Goal: Check status: Check status

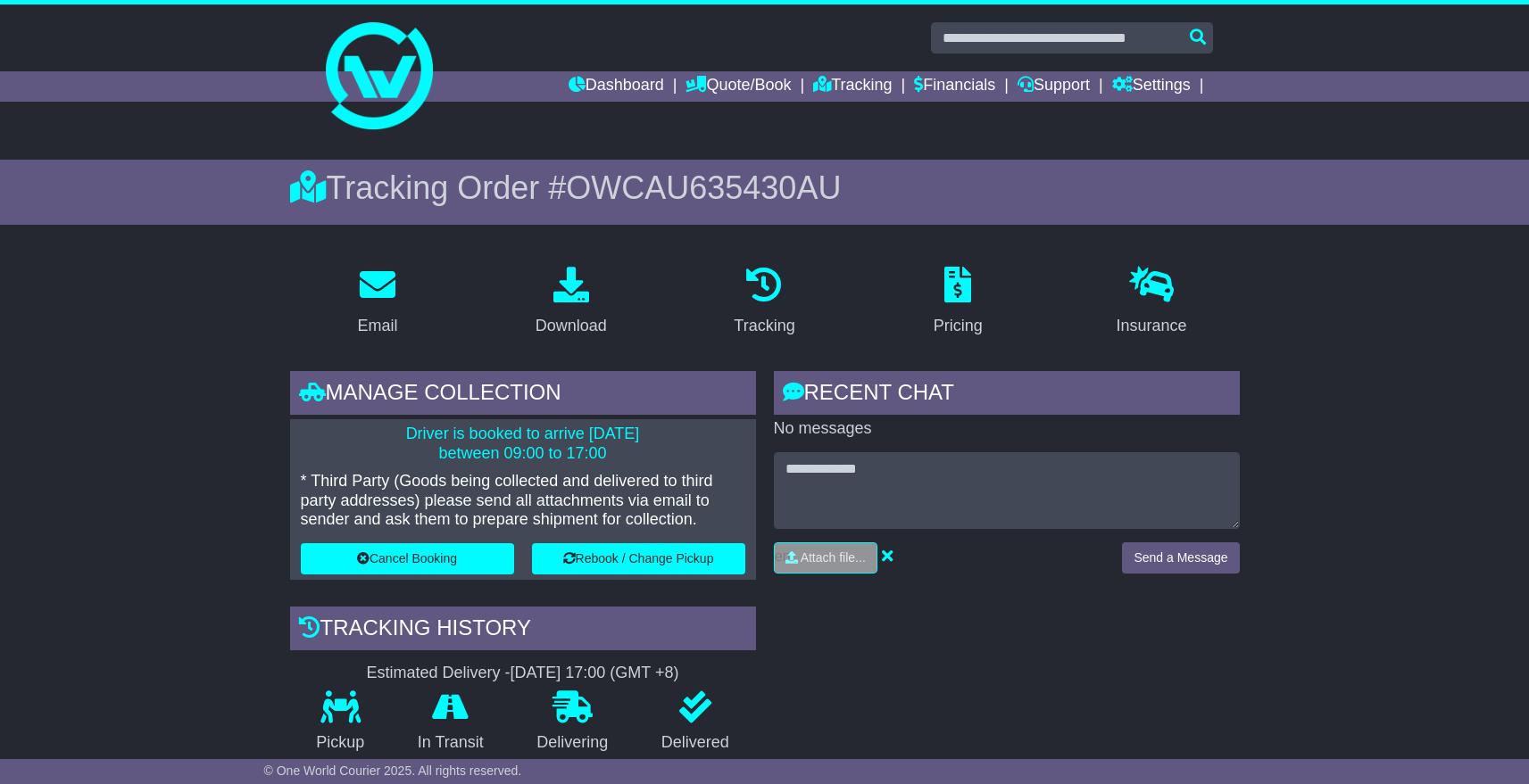
click at [574, 77] on link "Dashboard" at bounding box center [616, 86] width 96 height 30
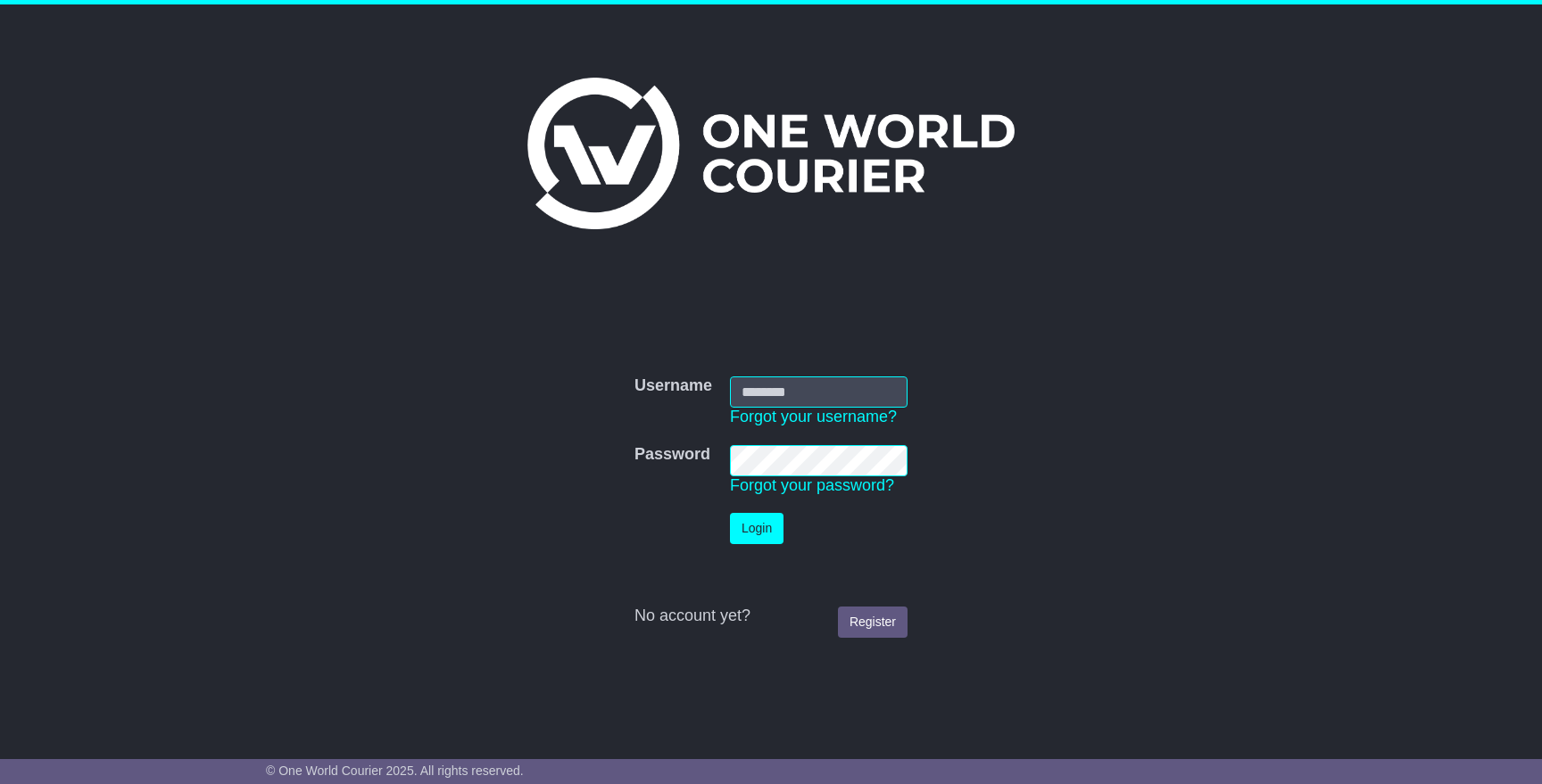
type input "**********"
click at [761, 523] on button "Login" at bounding box center [756, 528] width 53 height 31
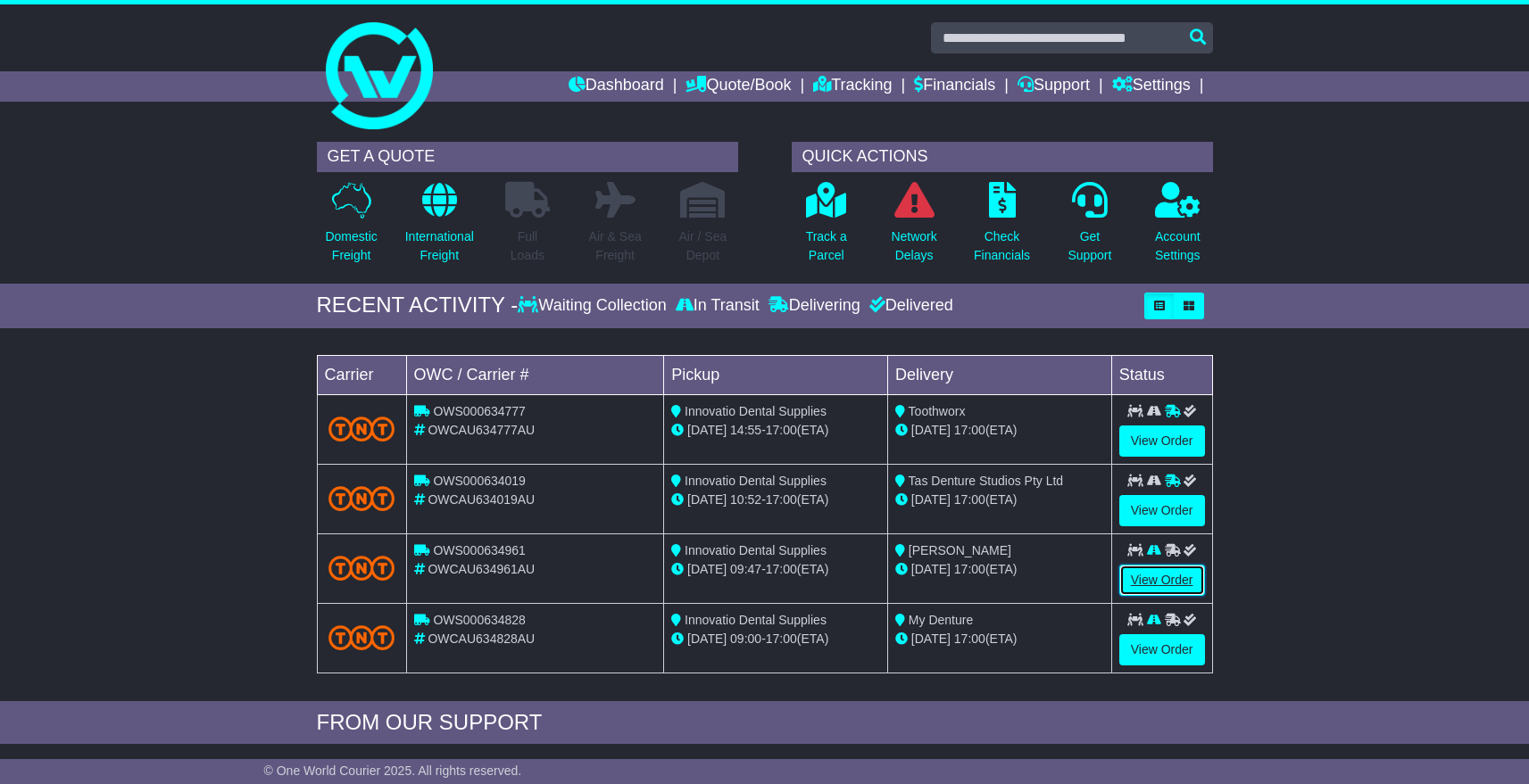
click at [1168, 584] on link "View Order" at bounding box center [1162, 580] width 85 height 31
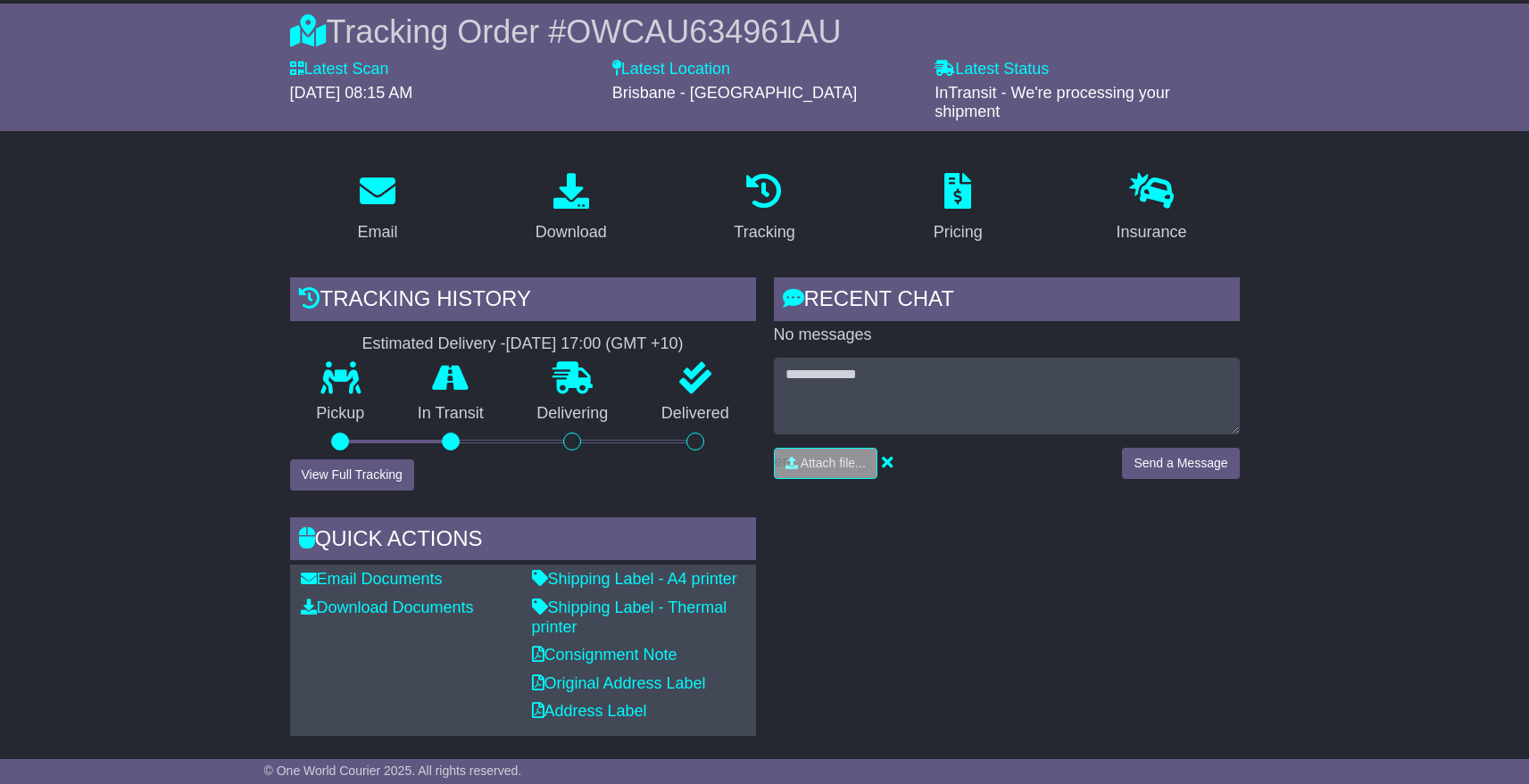
scroll to position [147, 0]
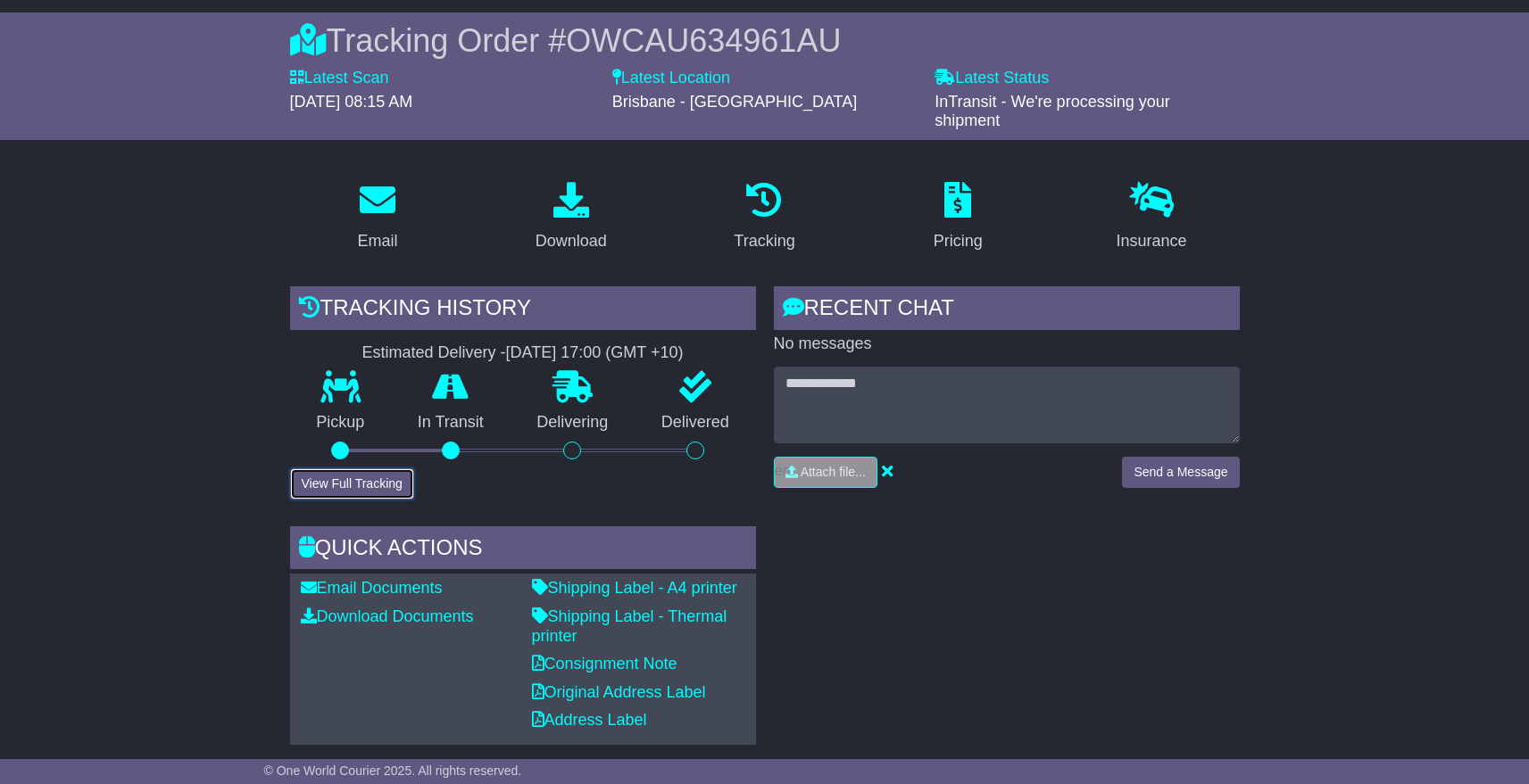
click at [331, 475] on button "View Full Tracking" at bounding box center [352, 484] width 124 height 31
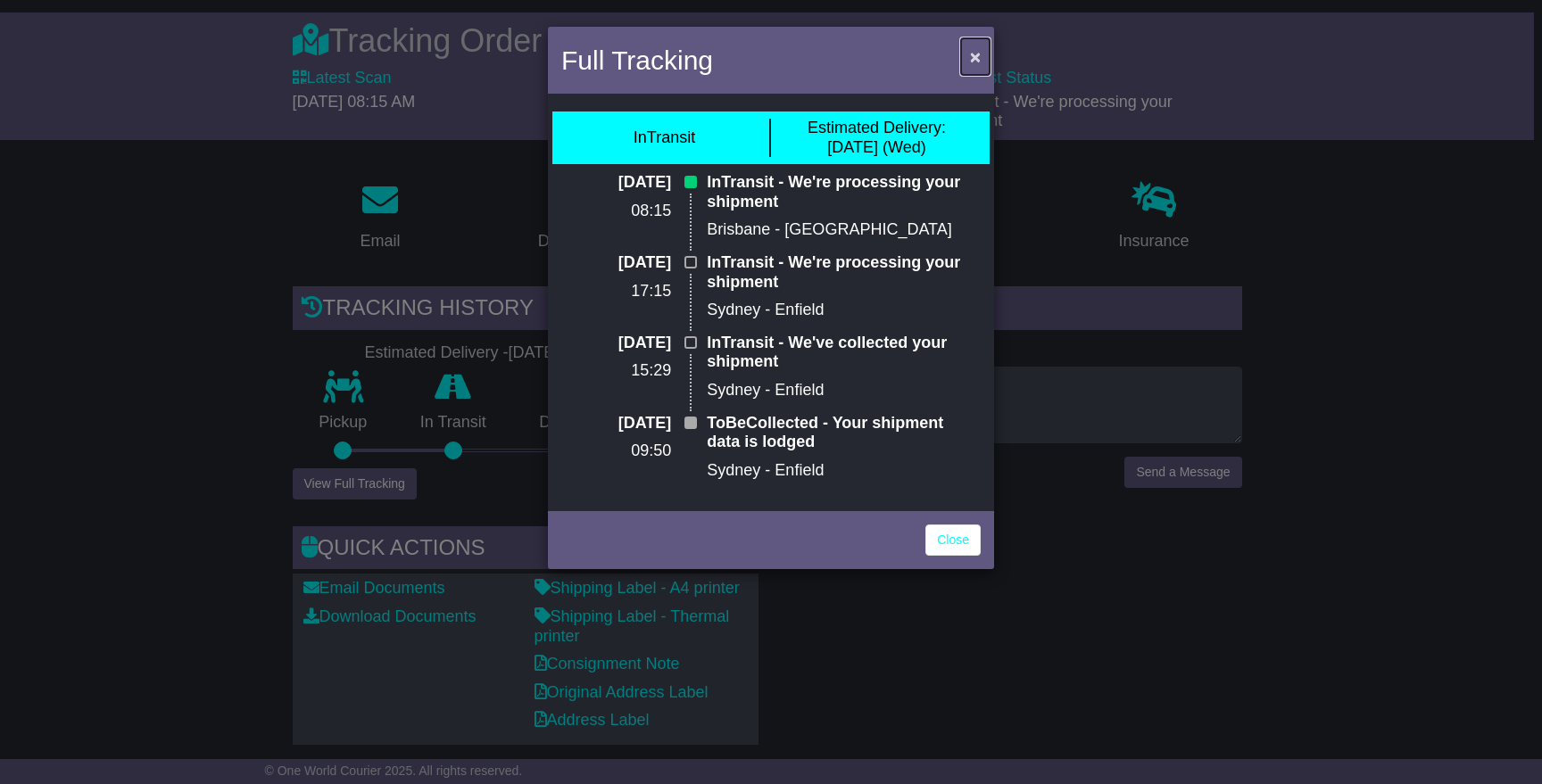
click at [979, 62] on span "×" at bounding box center [975, 56] width 11 height 20
